Goal: Transaction & Acquisition: Purchase product/service

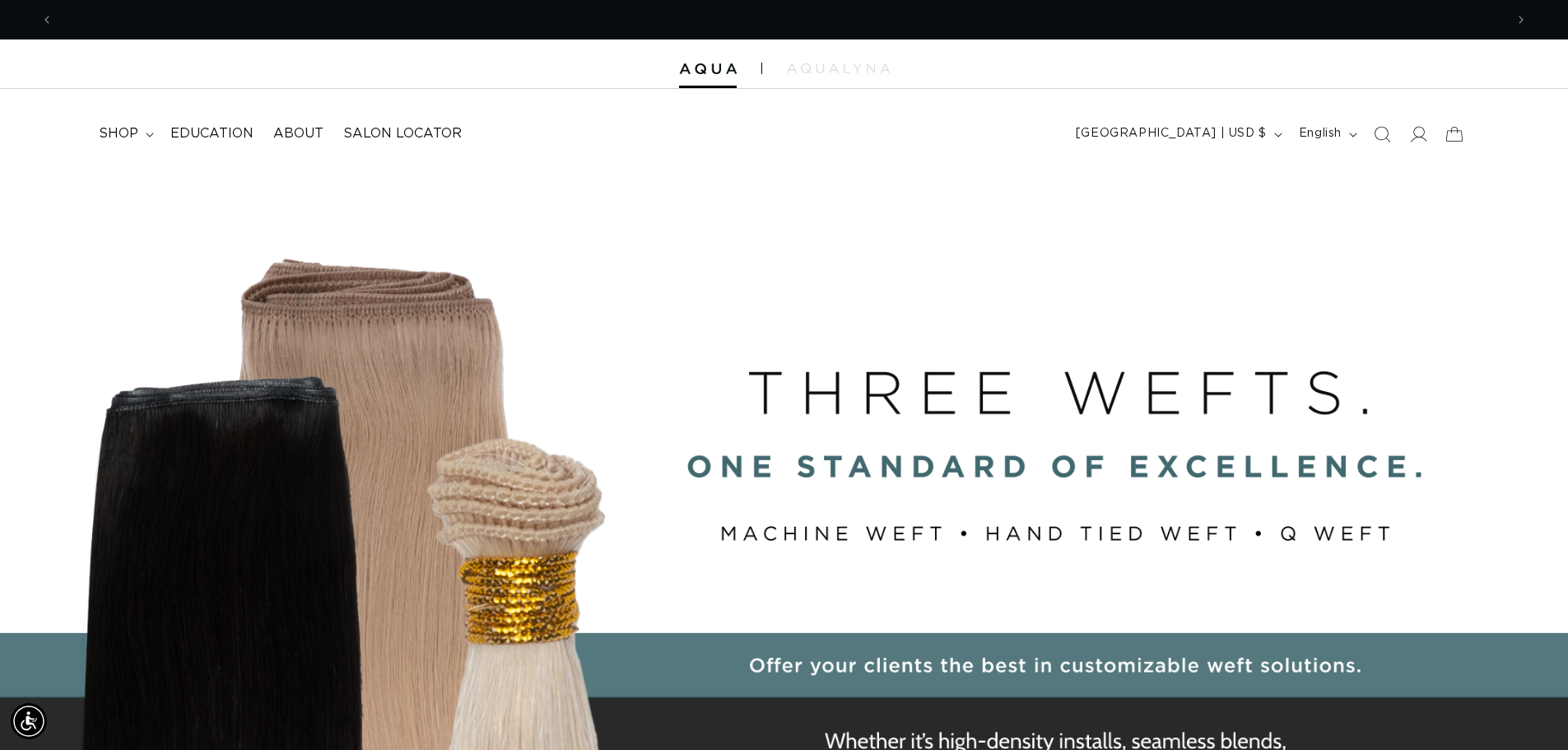
scroll to position [0, 1451]
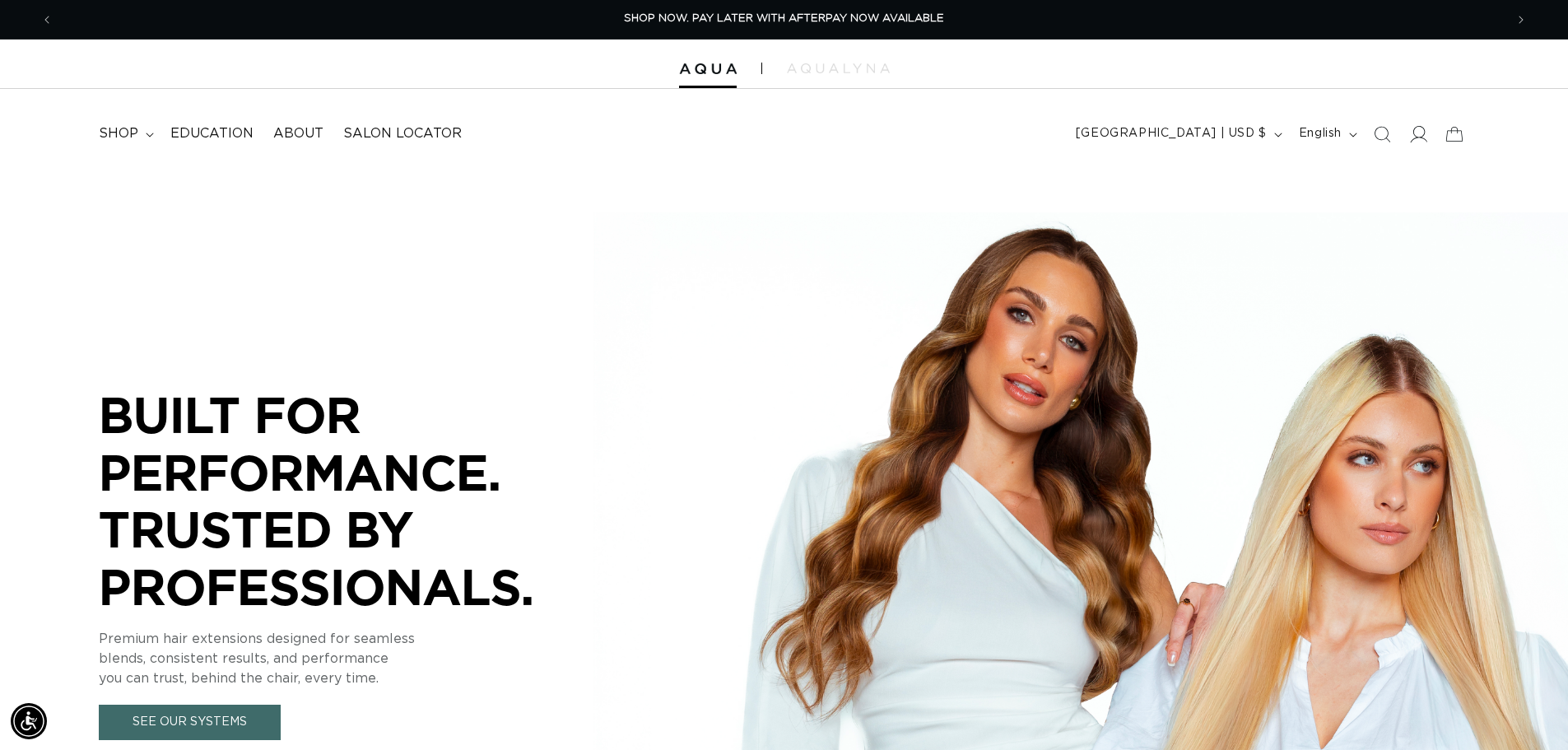
click at [1419, 132] on icon at bounding box center [1418, 134] width 17 height 17
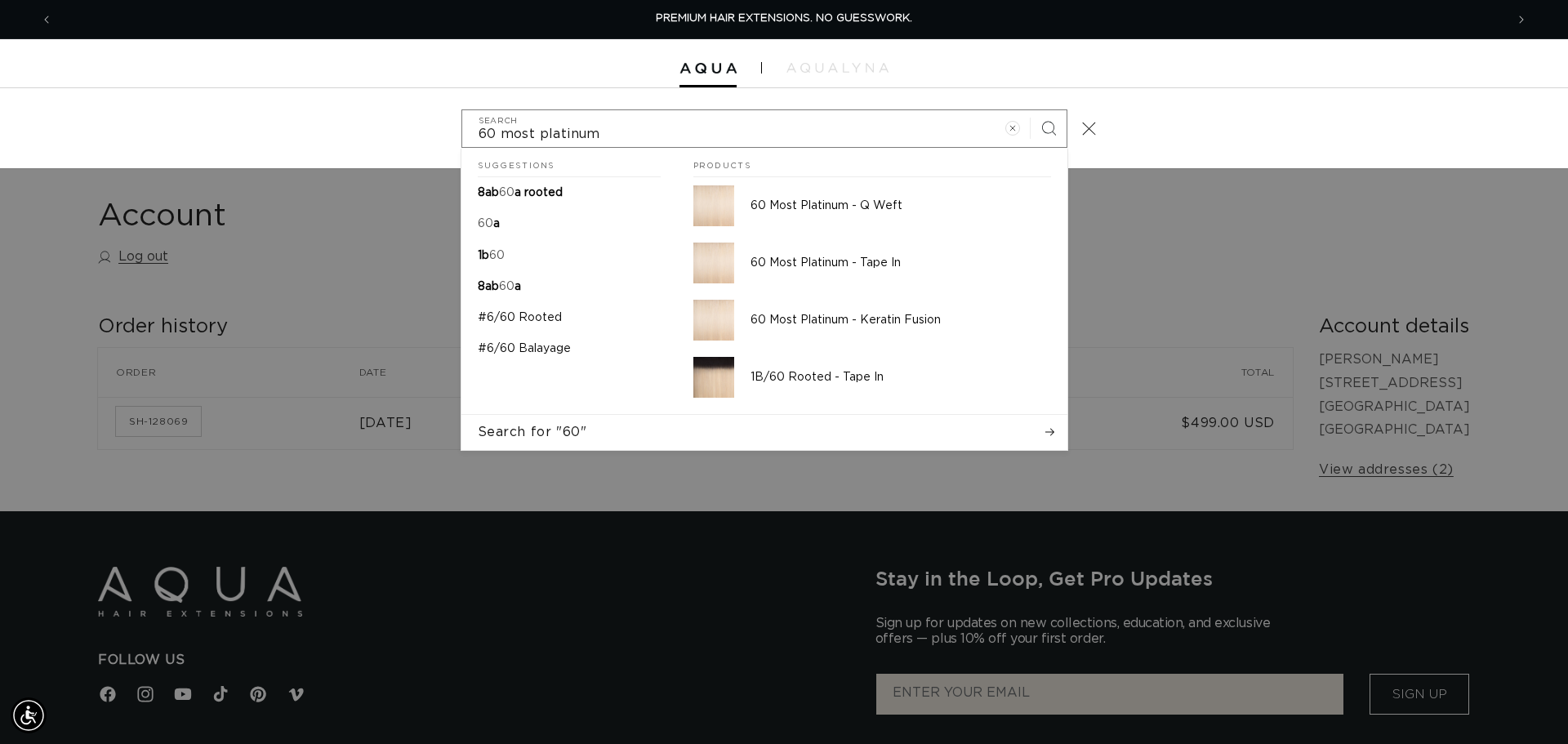
type input "60 most platinum"
click at [1031, 110] on button "Search" at bounding box center [1049, 128] width 36 height 36
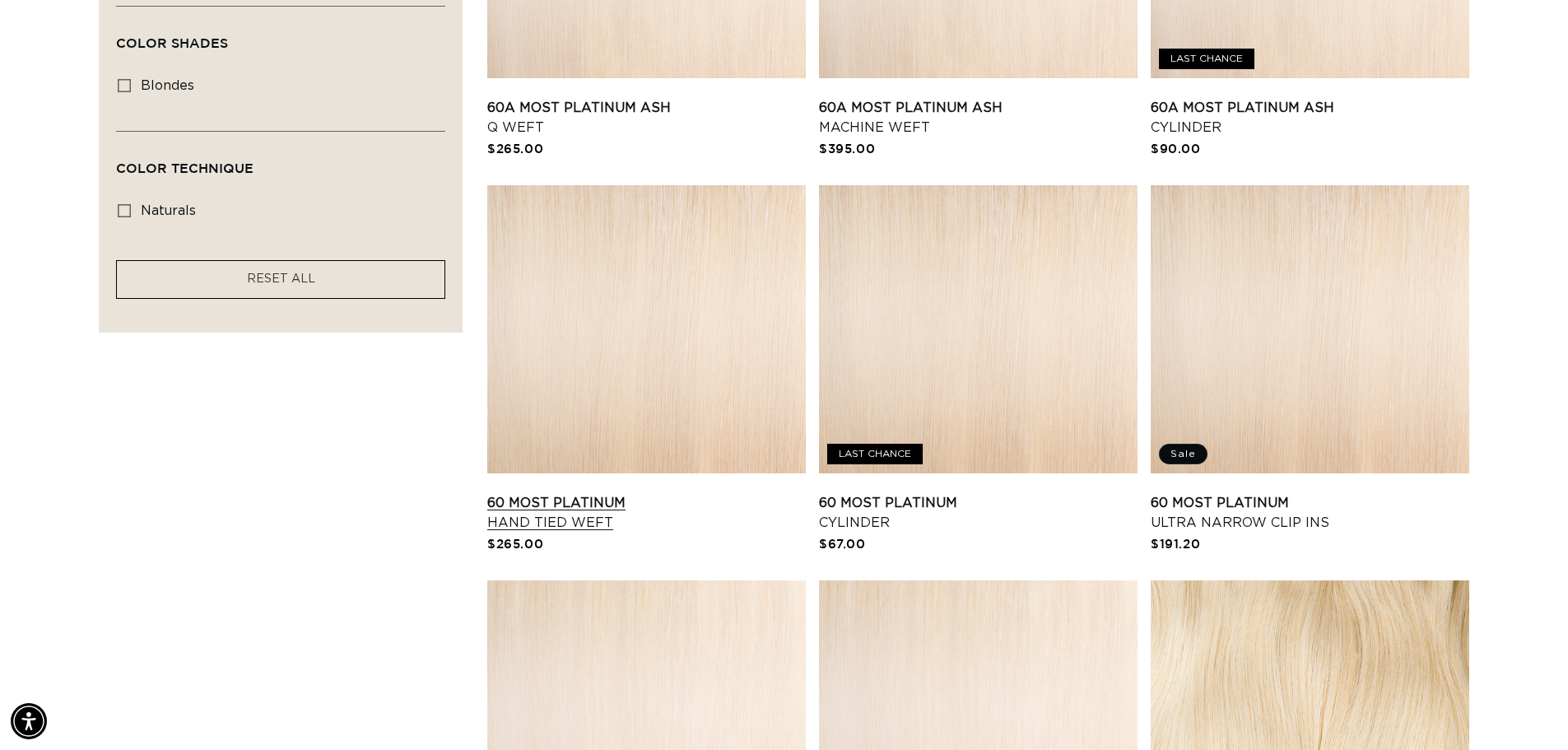
click at [665, 494] on link "60 Most Platinum Hand Tied Weft" at bounding box center [646, 514] width 319 height 40
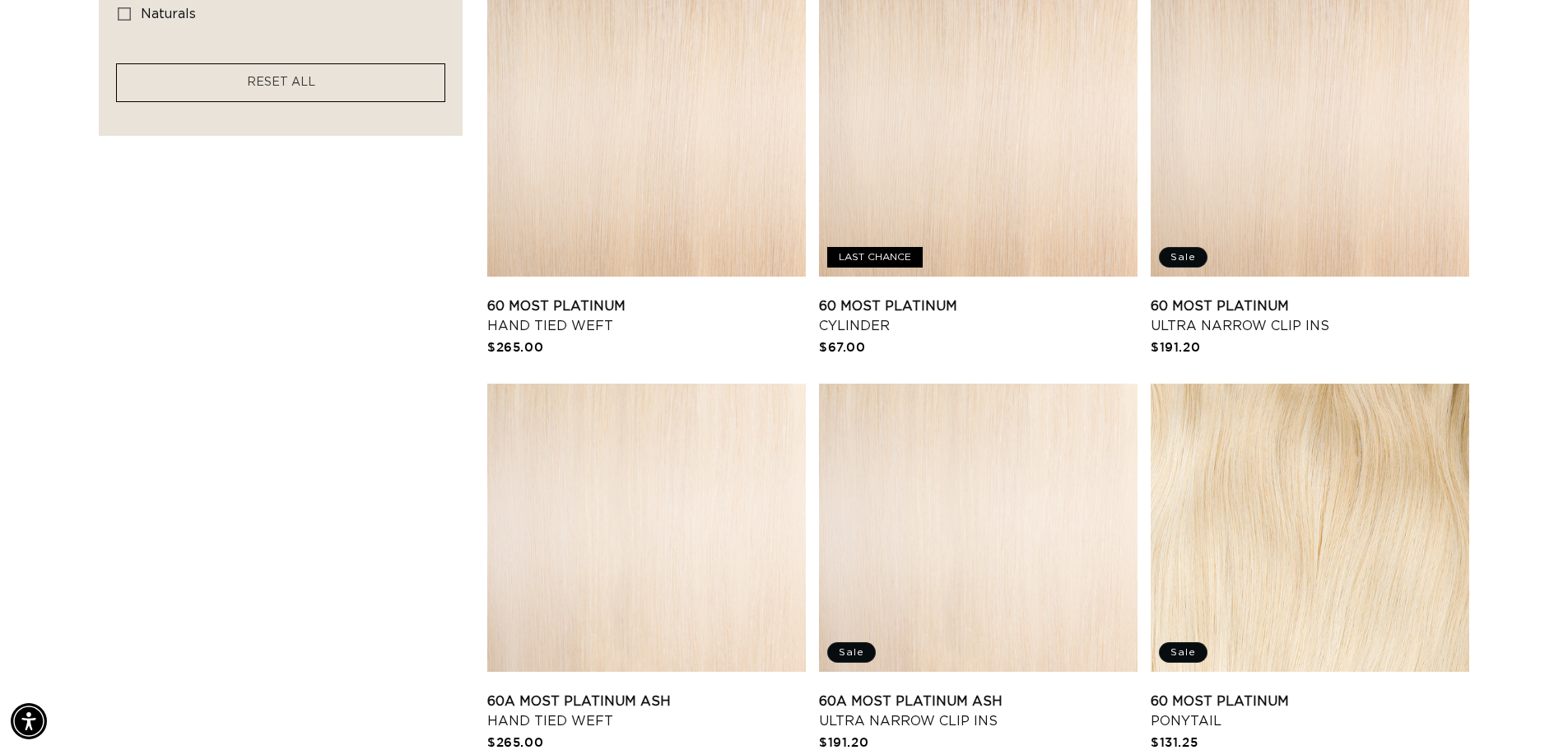
scroll to position [1565, 0]
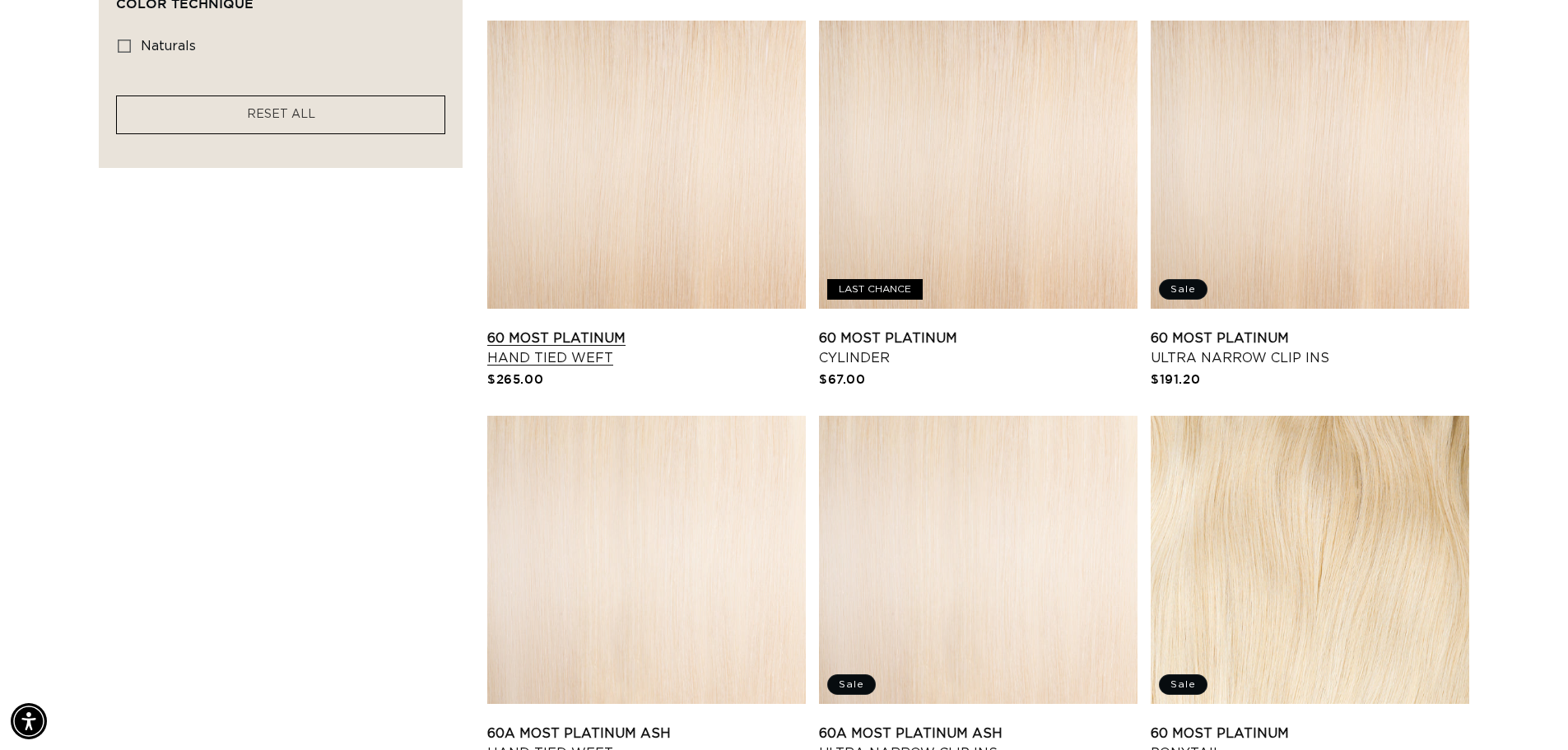
click at [605, 328] on link "60 Most Platinum Hand Tied Weft" at bounding box center [646, 348] width 319 height 40
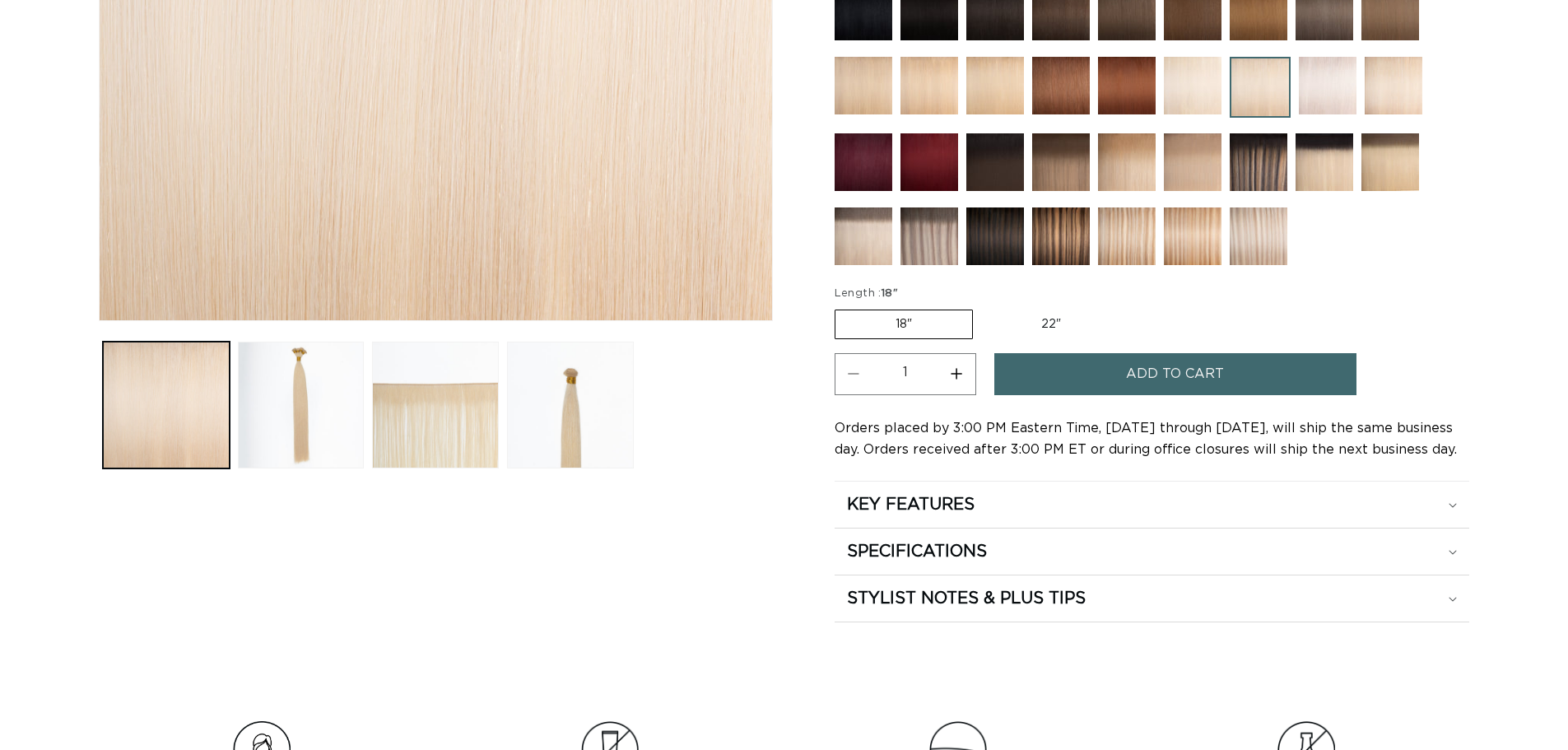
scroll to position [412, 0]
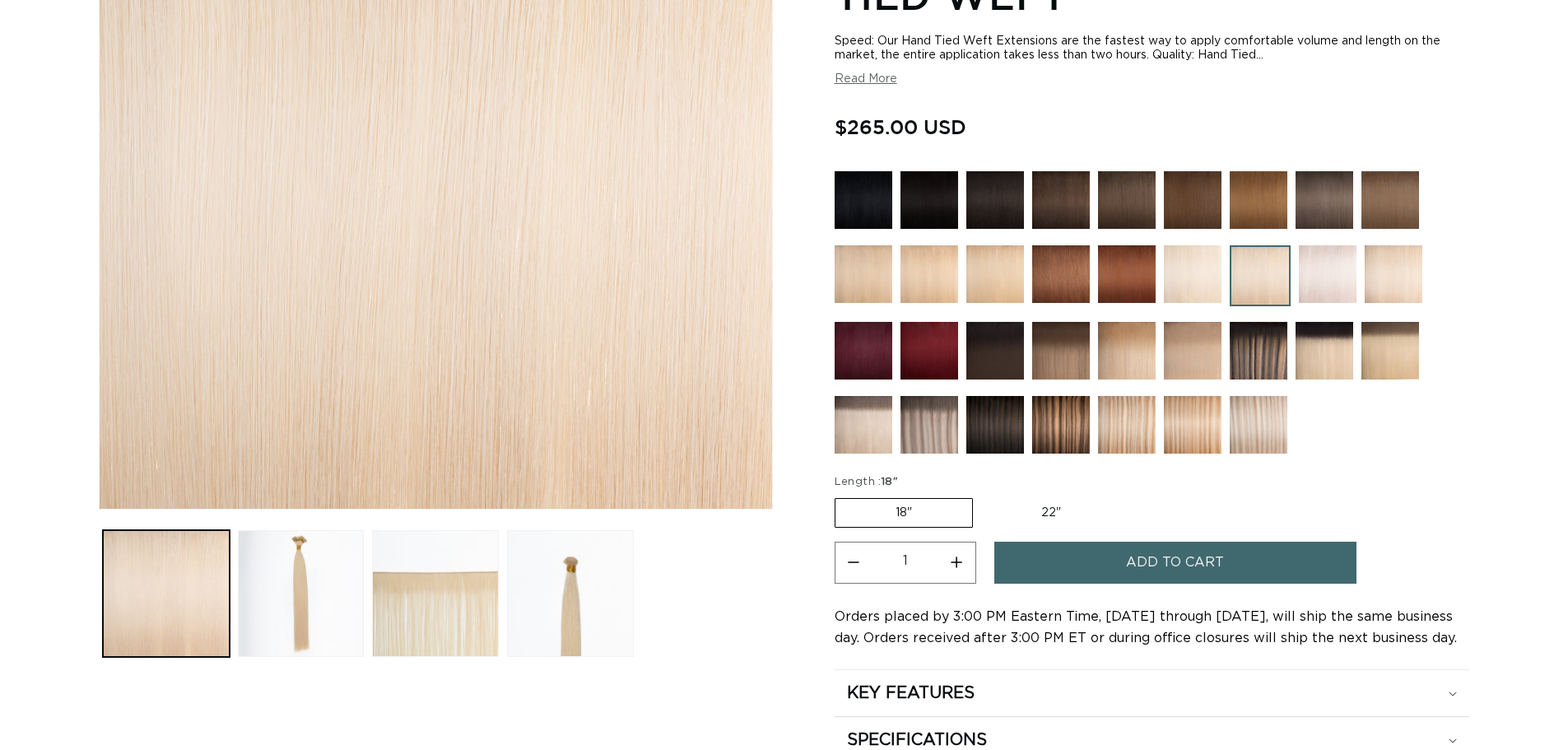
click at [1044, 508] on label "22" Variant sold out or unavailable" at bounding box center [1051, 513] width 140 height 28
click at [982, 496] on input "22" Variant sold out or unavailable" at bounding box center [981, 495] width 1 height 1
radio input "true"
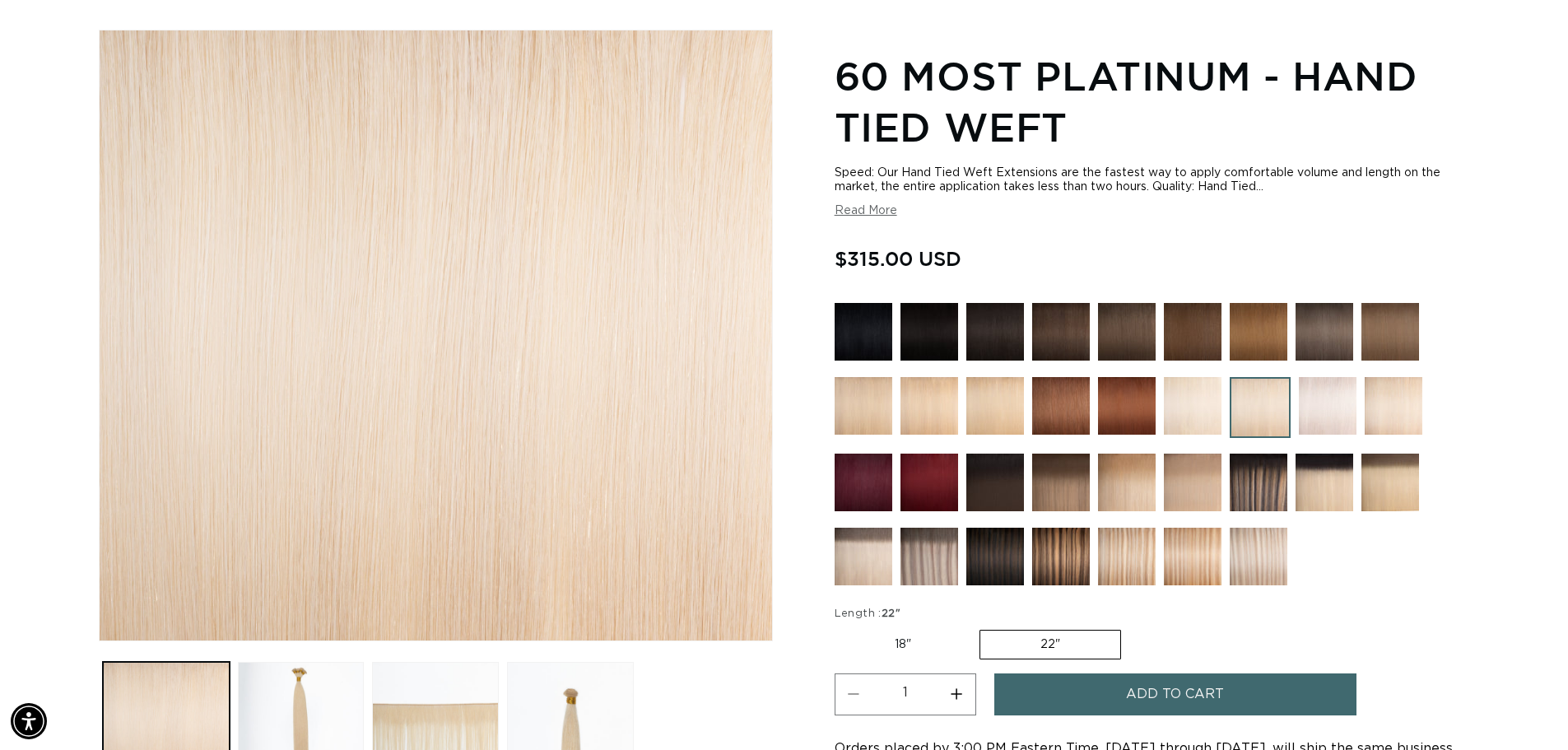
scroll to position [329, 0]
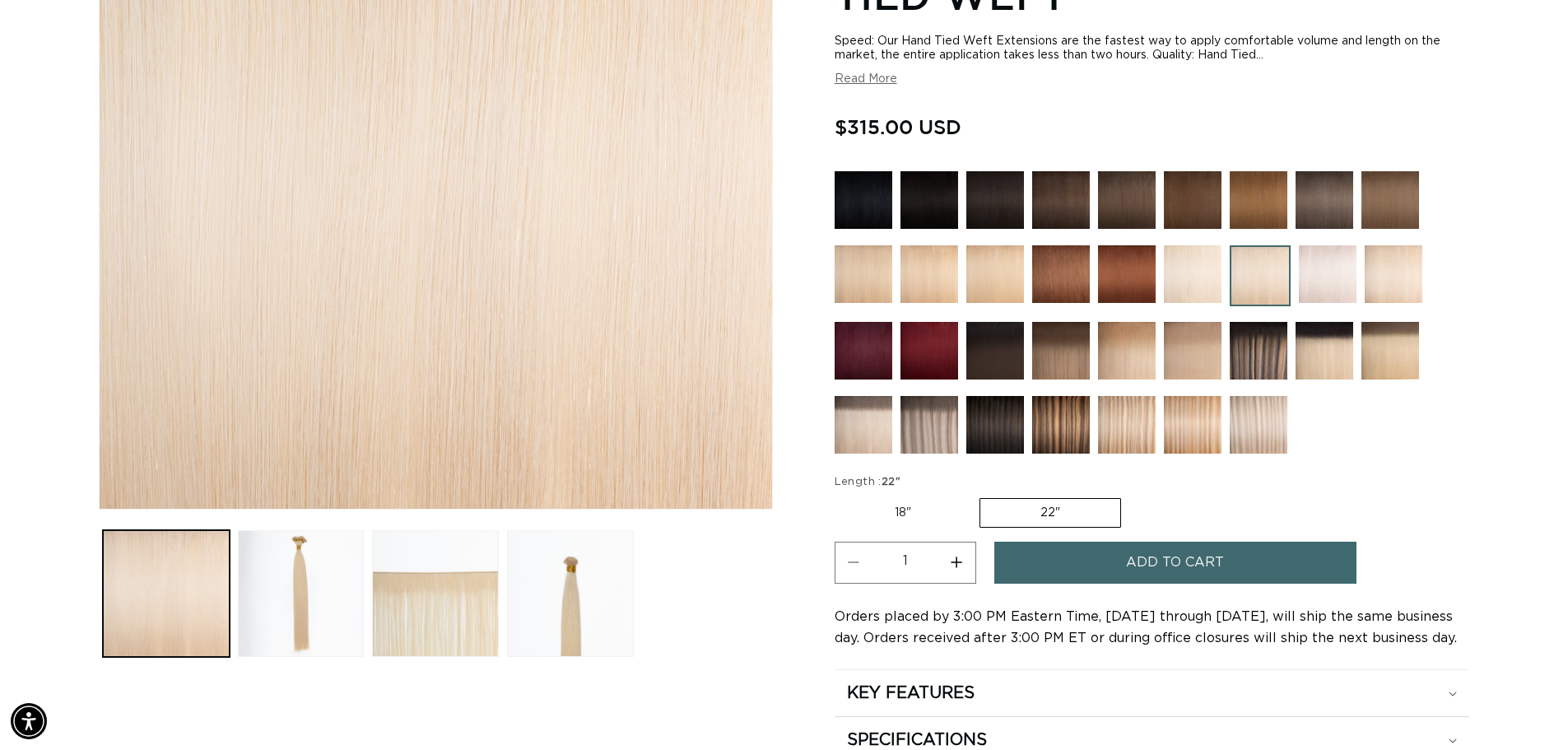
click at [1183, 561] on span "Add to cart" at bounding box center [1175, 563] width 98 height 42
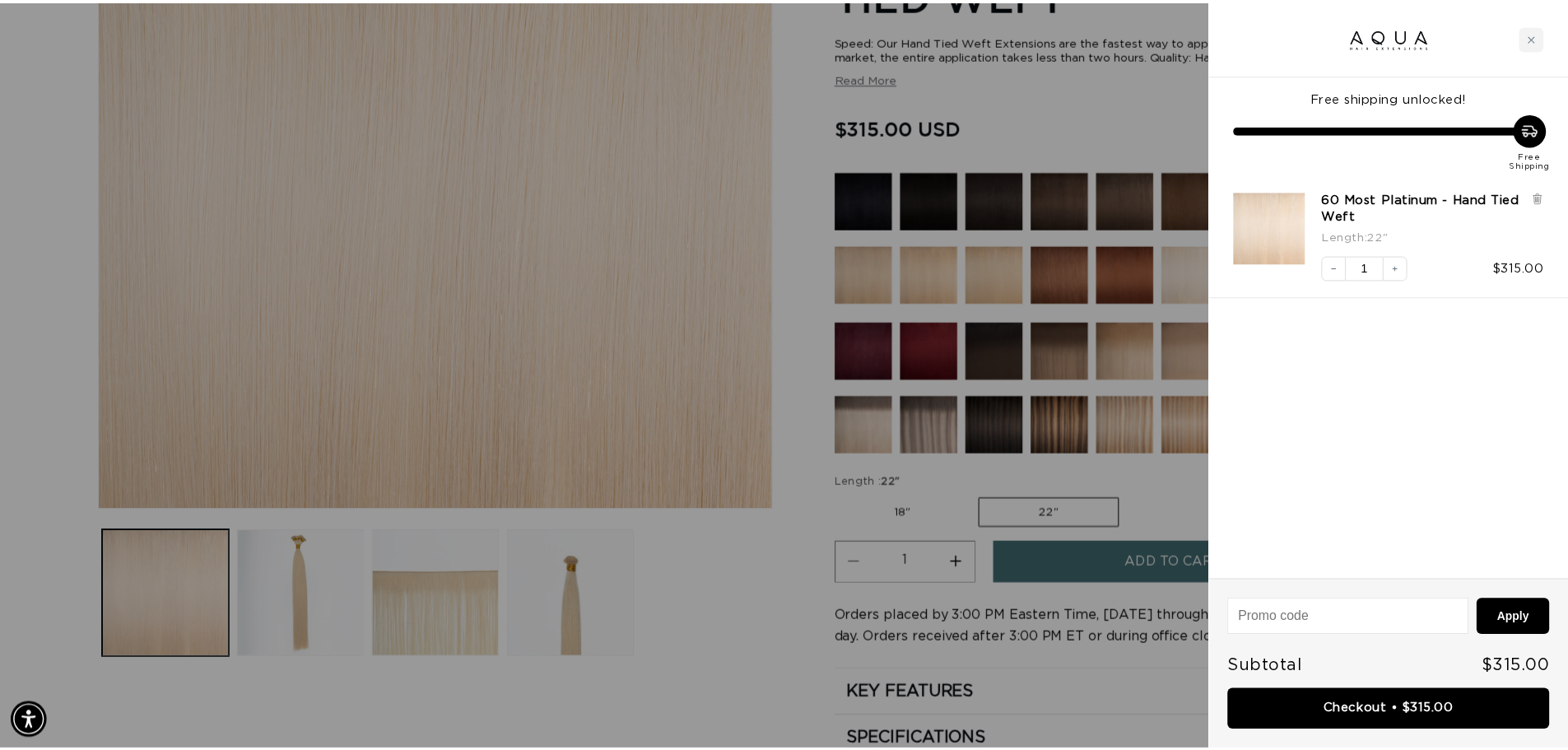
scroll to position [0, 2927]
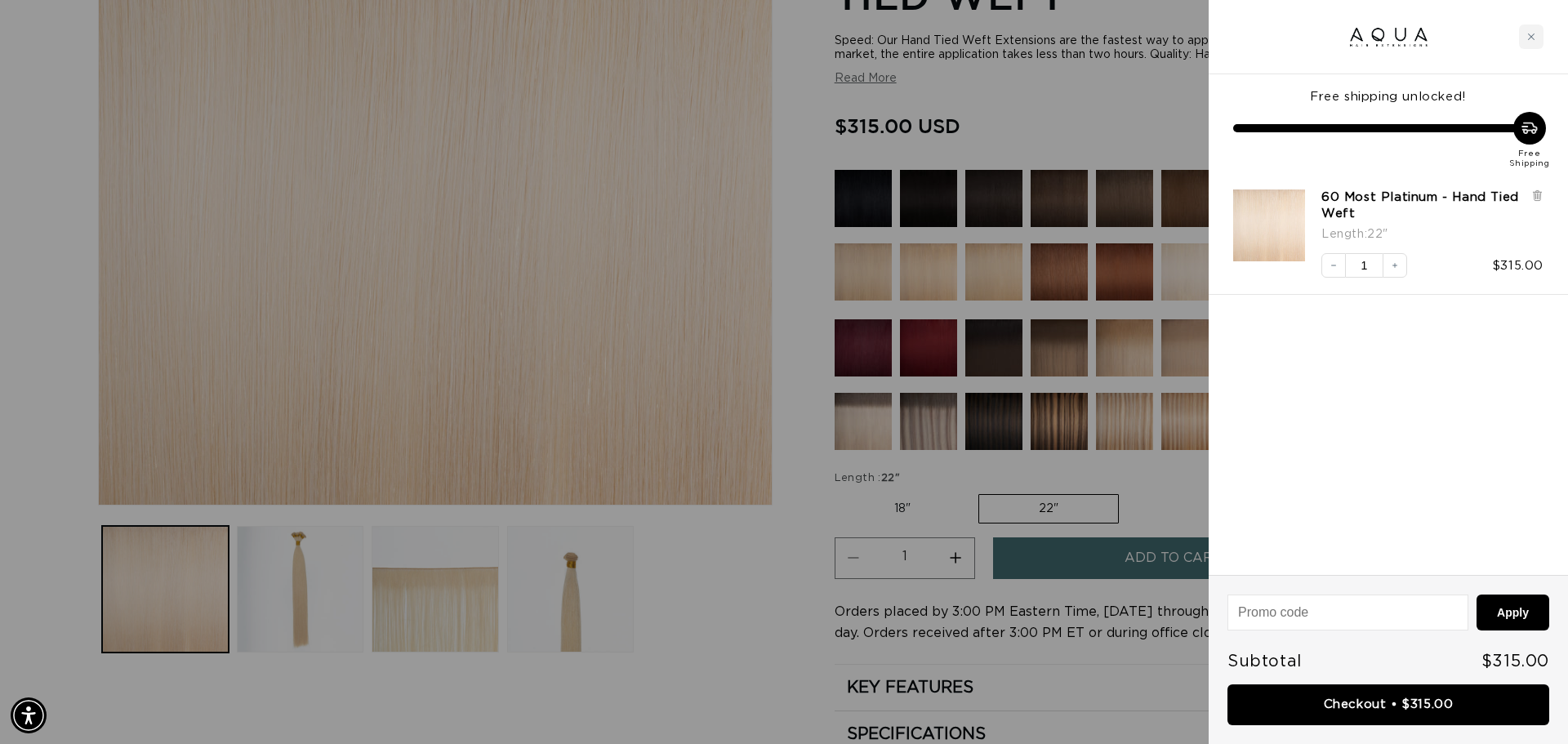
click at [797, 176] on div at bounding box center [784, 372] width 1568 height 744
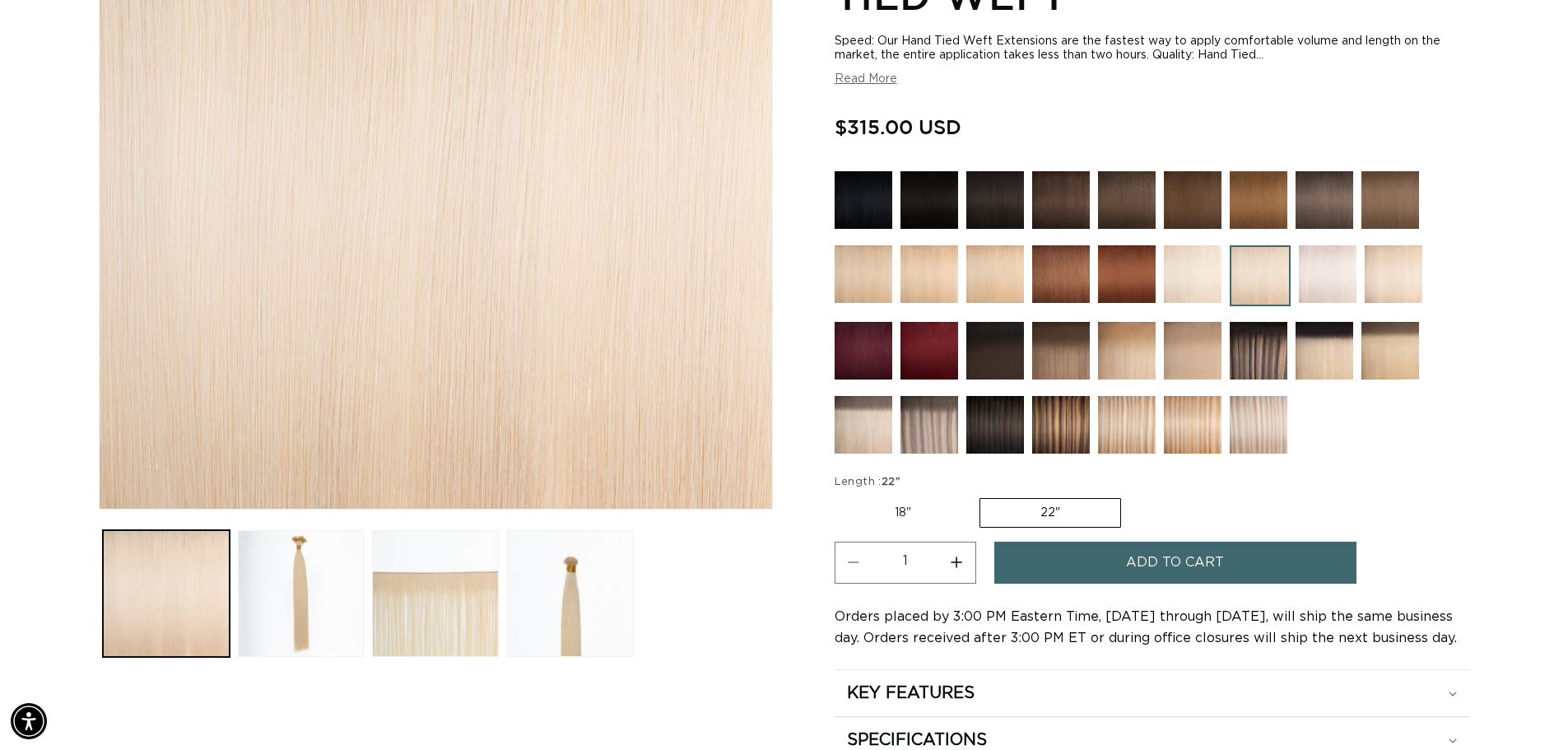
scroll to position [0, 1451]
click at [1418, 489] on variant-selects "Length : 22" 18" Variant sold out or unavailable 22" Variant sold out or unavai…" at bounding box center [1152, 502] width 635 height 55
click at [934, 430] on img at bounding box center [929, 424] width 58 height 58
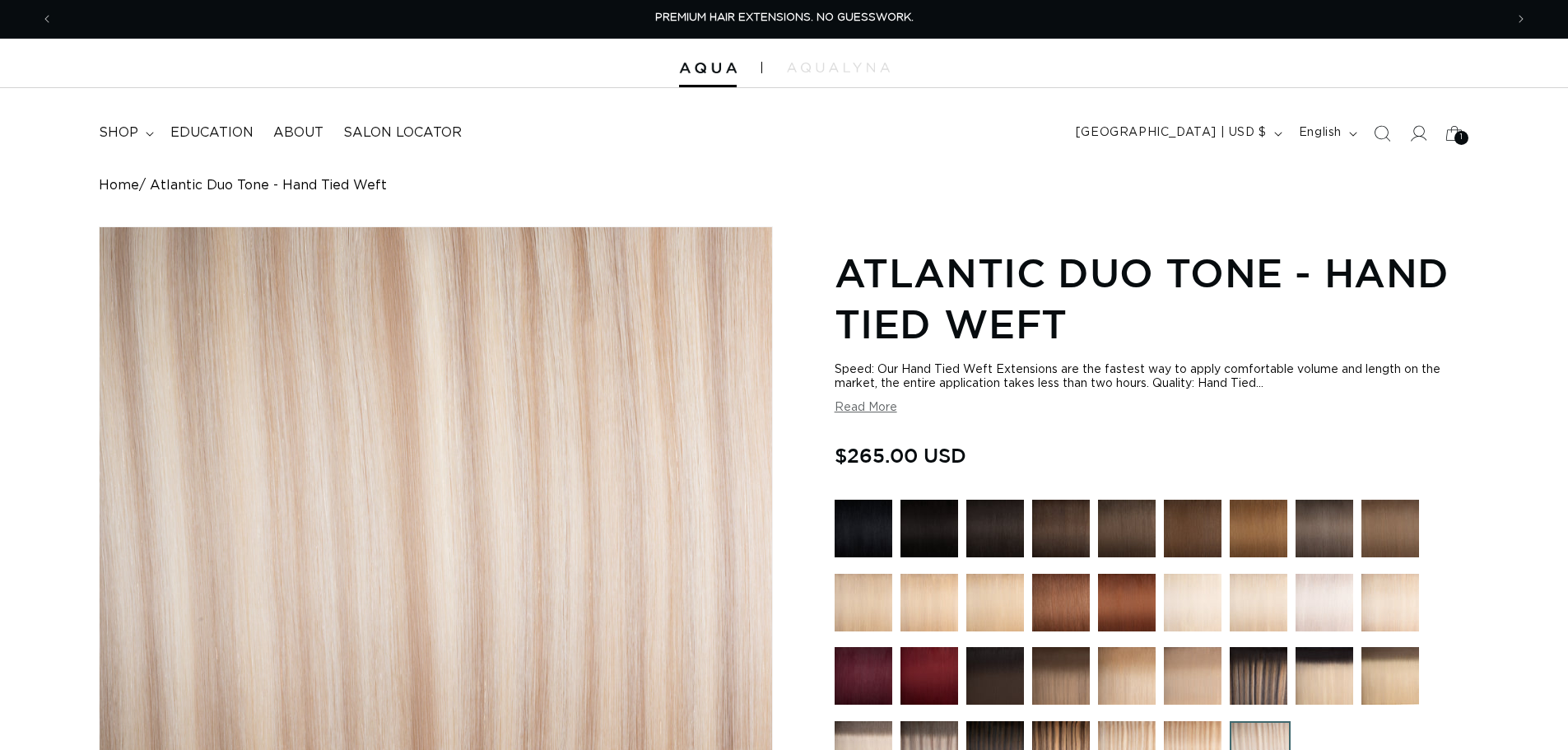
scroll to position [329, 0]
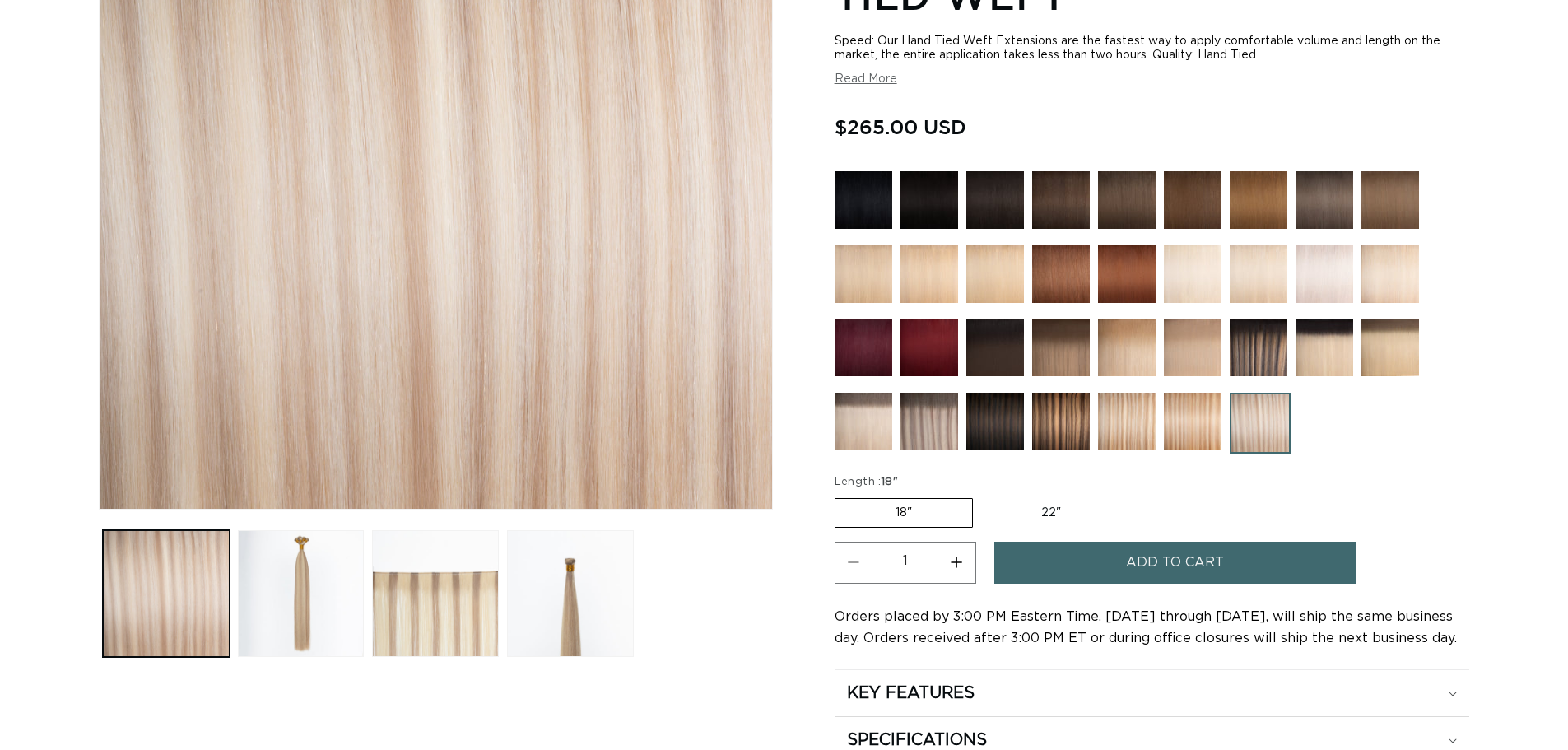
click at [1050, 506] on label "22" Variant sold out or unavailable" at bounding box center [1051, 513] width 140 height 28
click at [982, 496] on input "22" Variant sold out or unavailable" at bounding box center [981, 495] width 1 height 1
radio input "true"
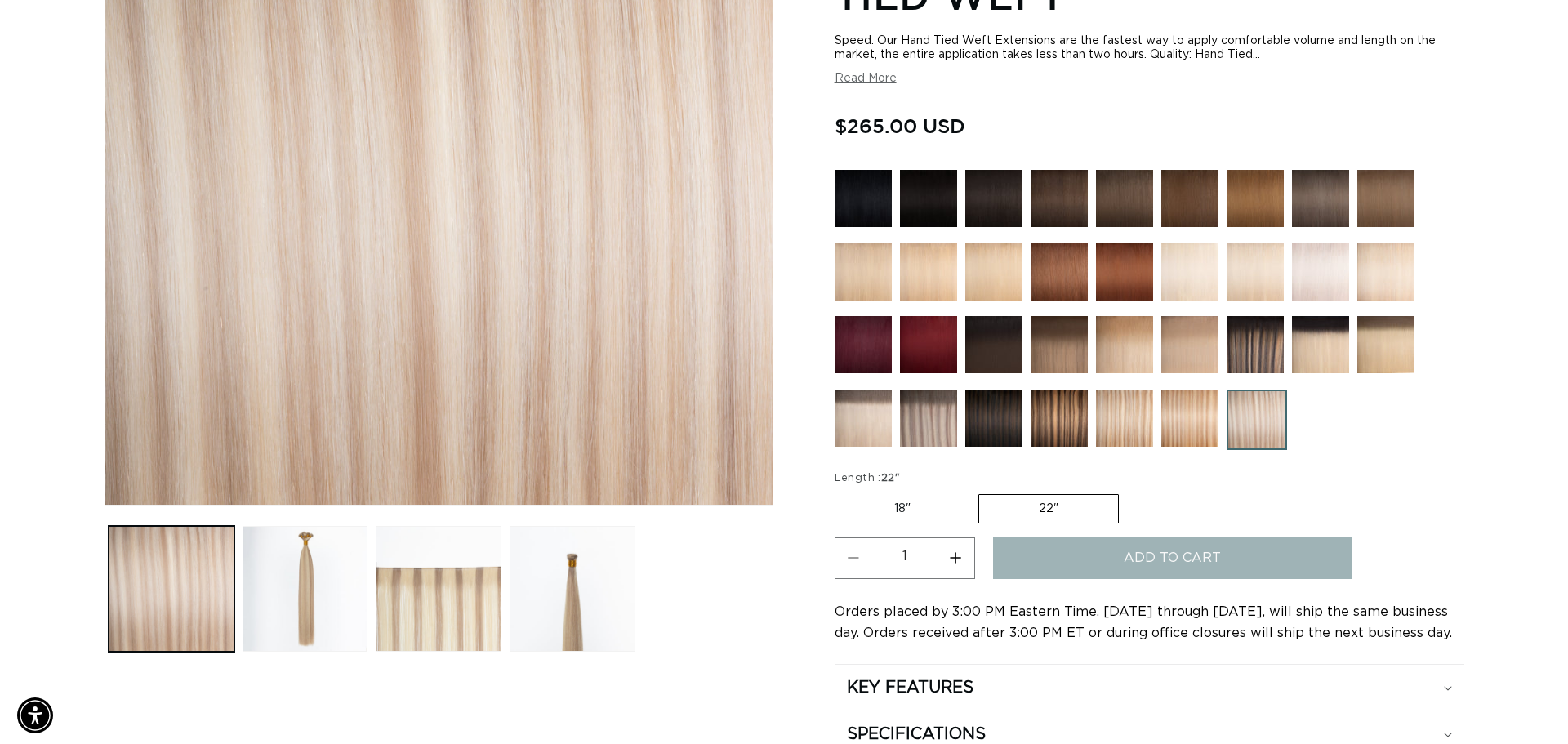
scroll to position [0, 1440]
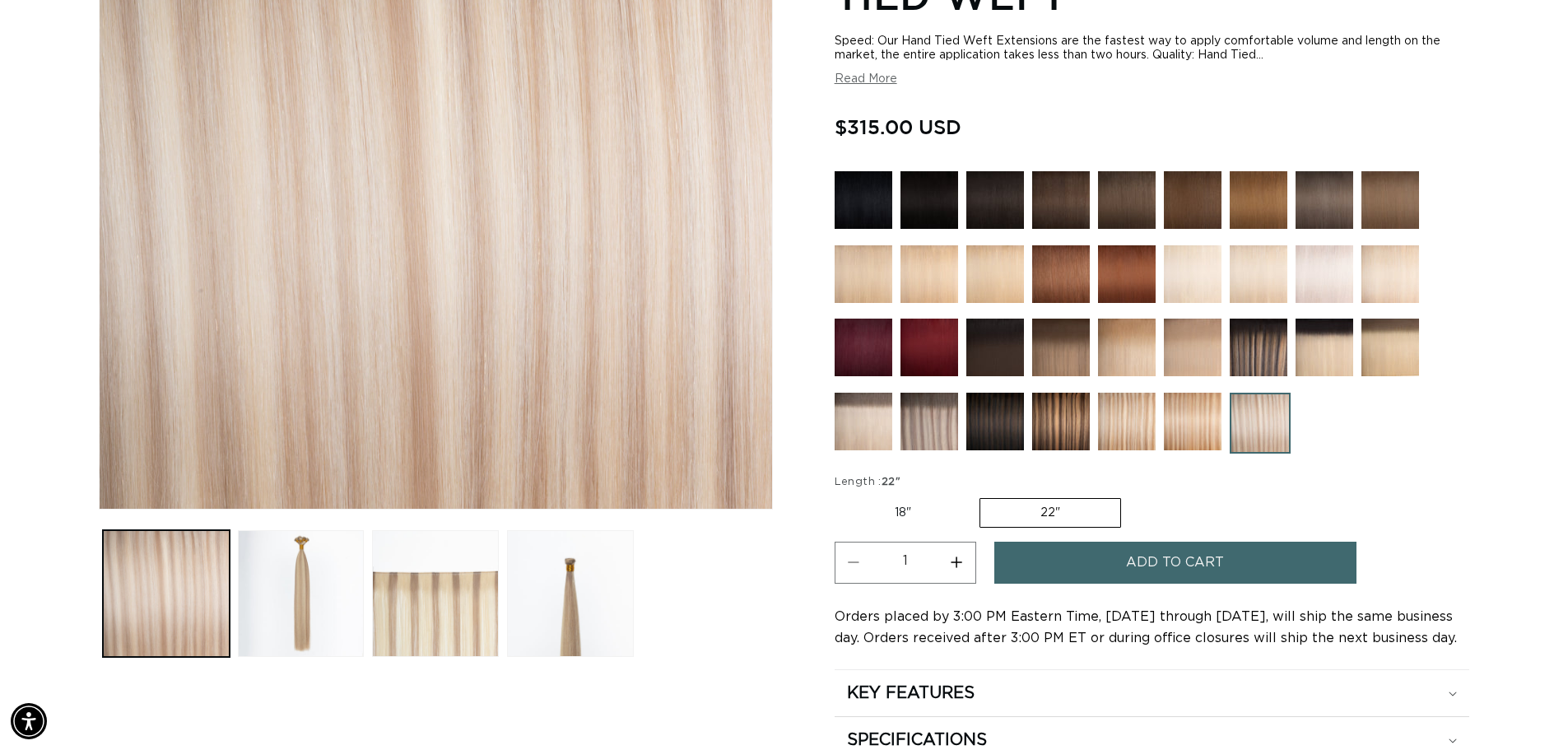
click at [1148, 568] on span "Add to cart" at bounding box center [1175, 563] width 98 height 42
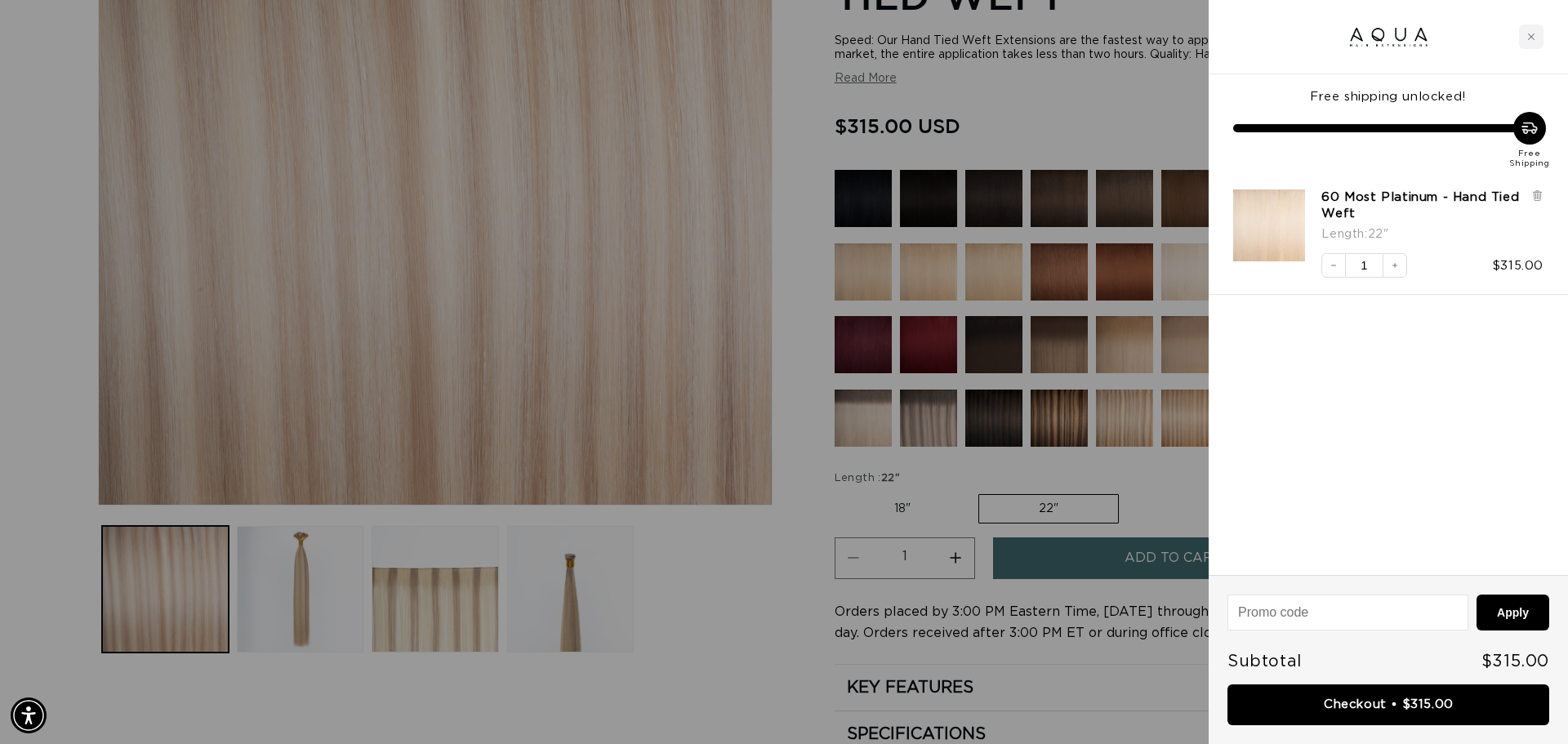
scroll to position [0, 2904]
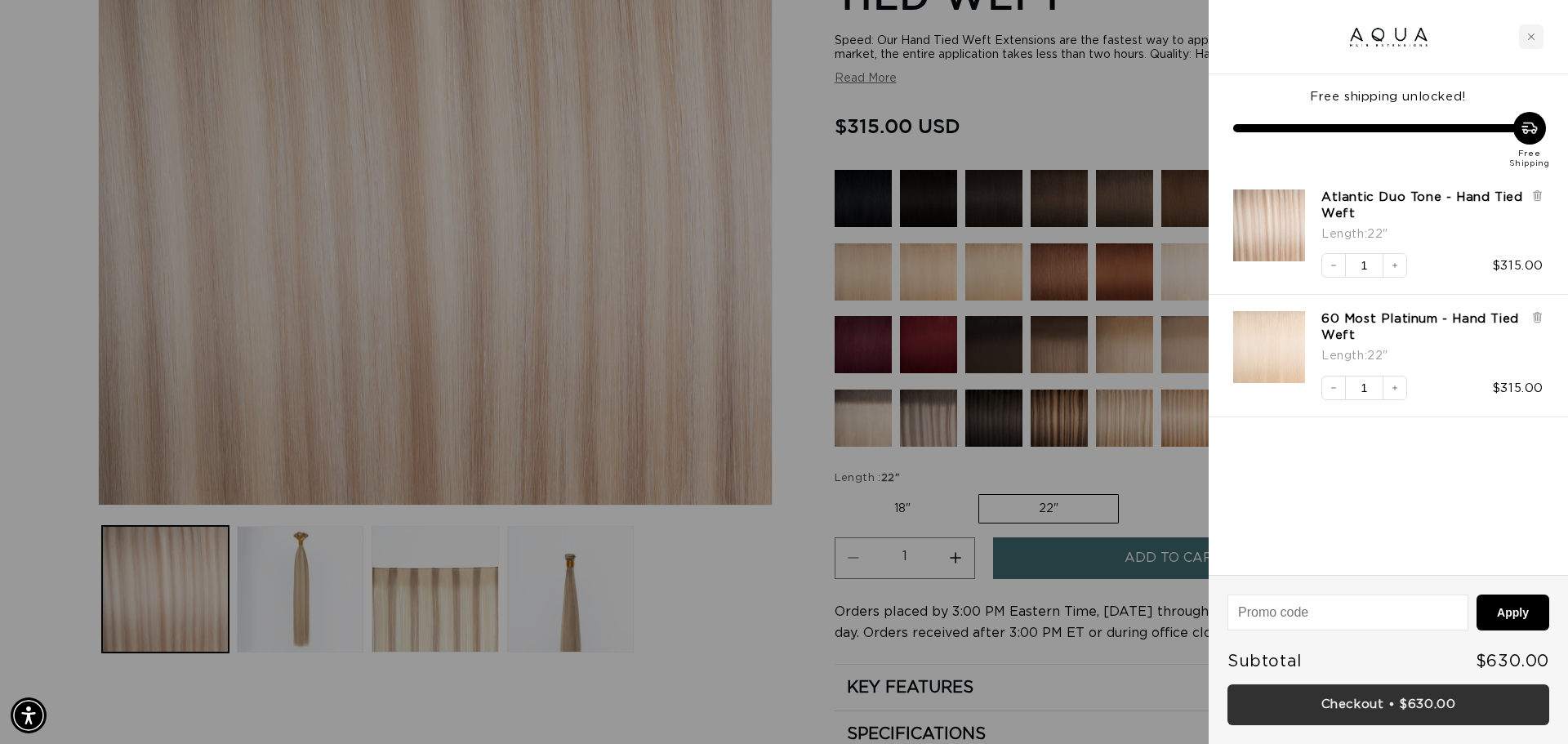
click at [1410, 703] on link "Checkout • $630.00" at bounding box center [1389, 705] width 322 height 41
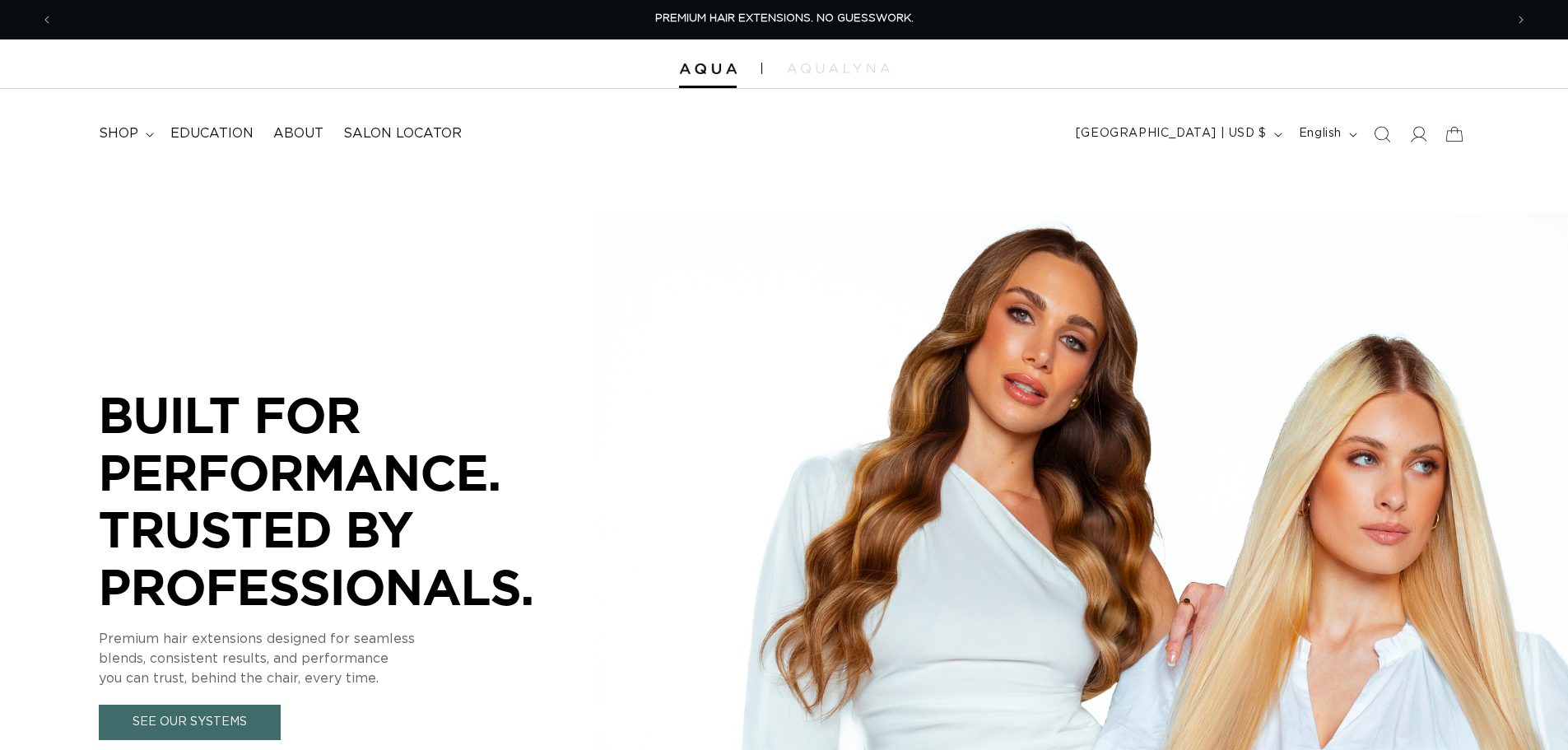
click at [150, 134] on icon at bounding box center [150, 135] width 9 height 5
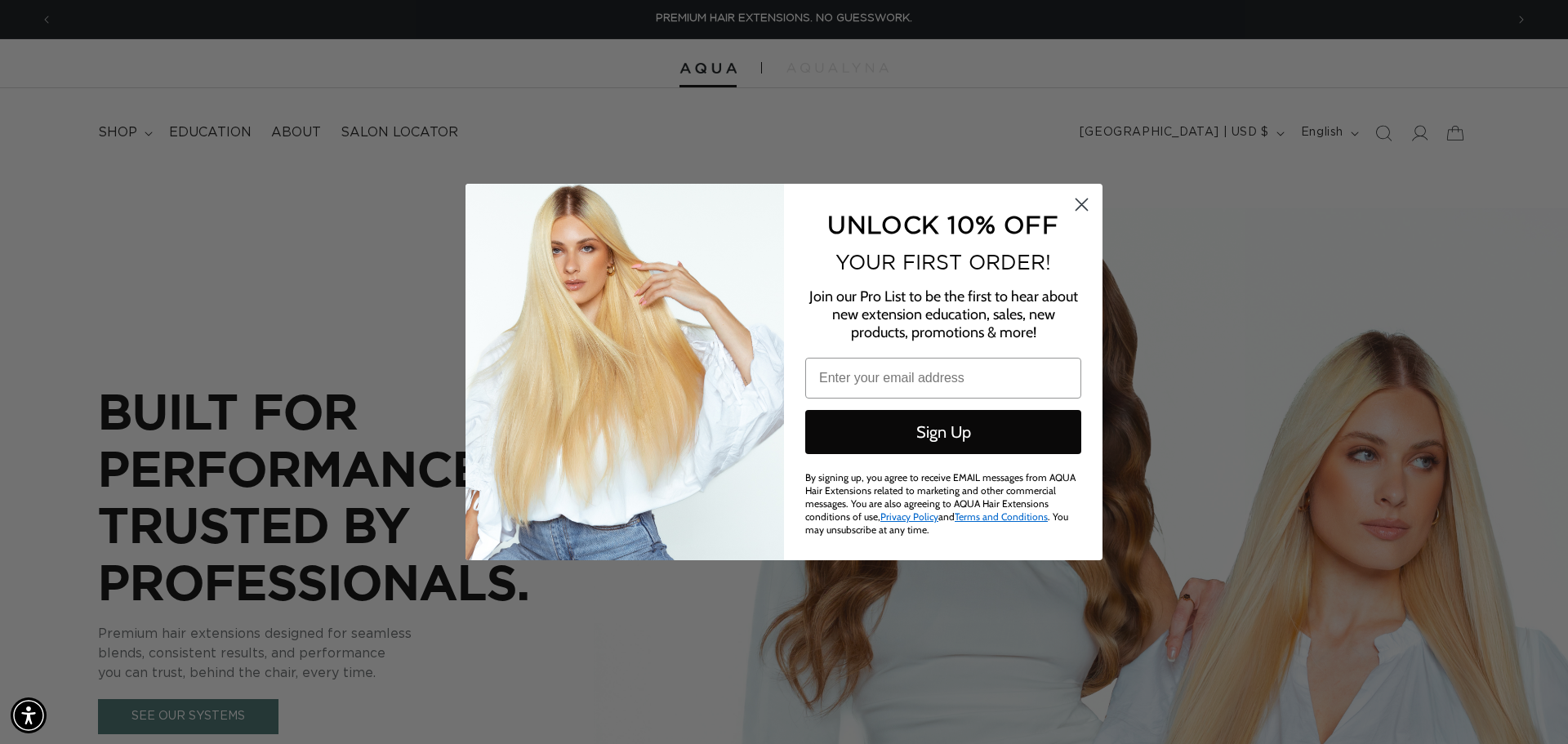
click at [1082, 204] on circle "Close dialog" at bounding box center [1082, 204] width 27 height 27
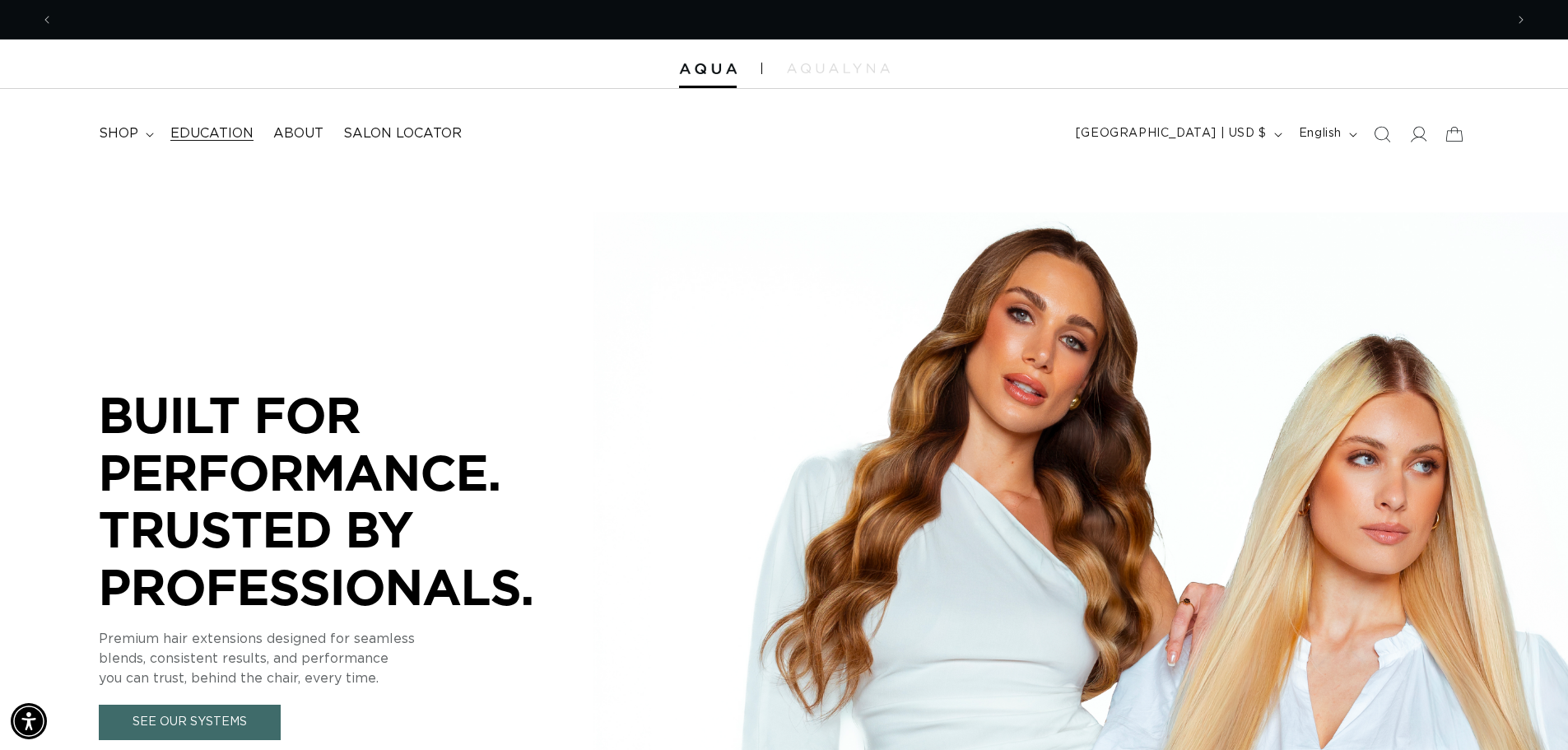
scroll to position [0, 1451]
click at [140, 133] on summary "shop" at bounding box center [124, 133] width 71 height 37
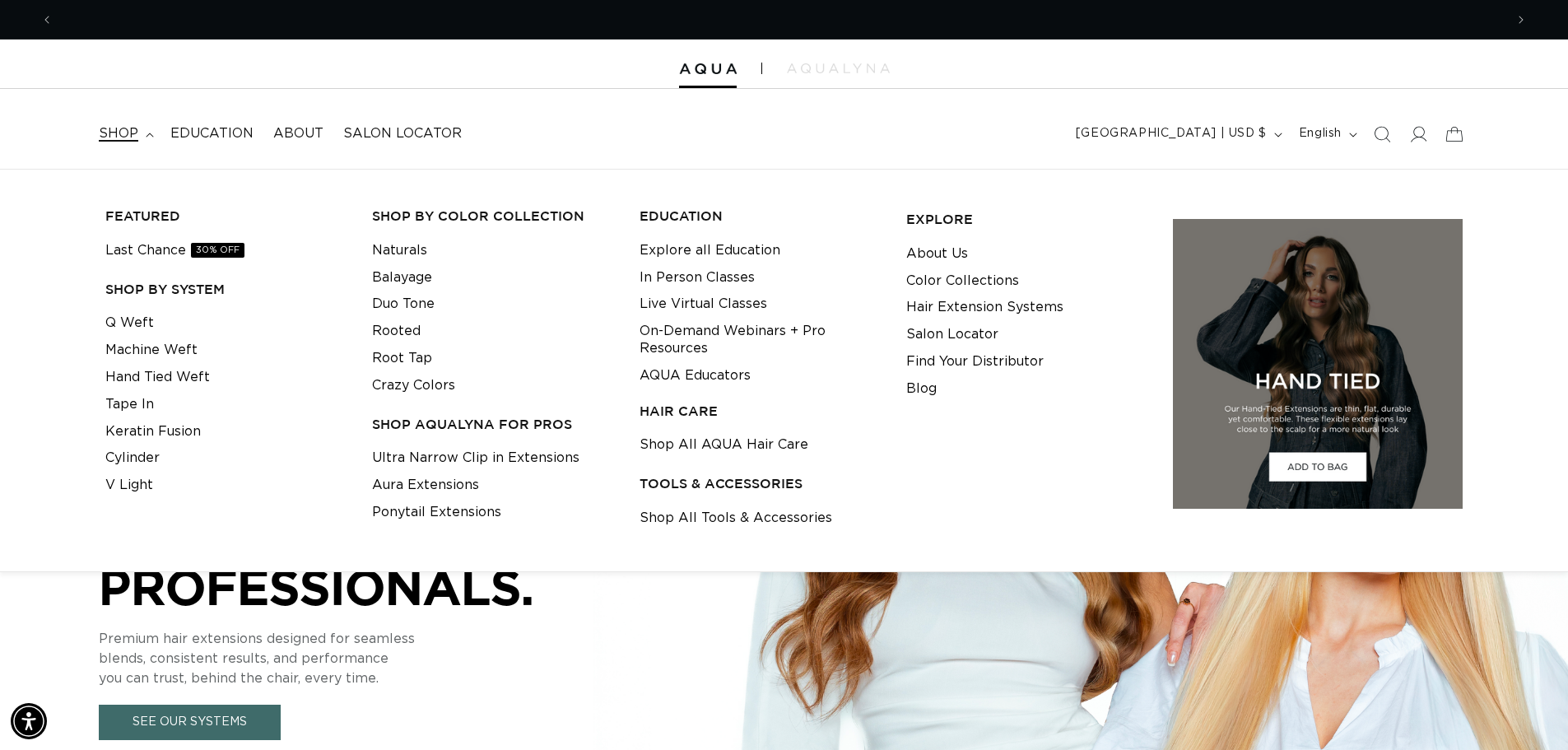
scroll to position [0, 2903]
